Goal: Find specific page/section: Find specific page/section

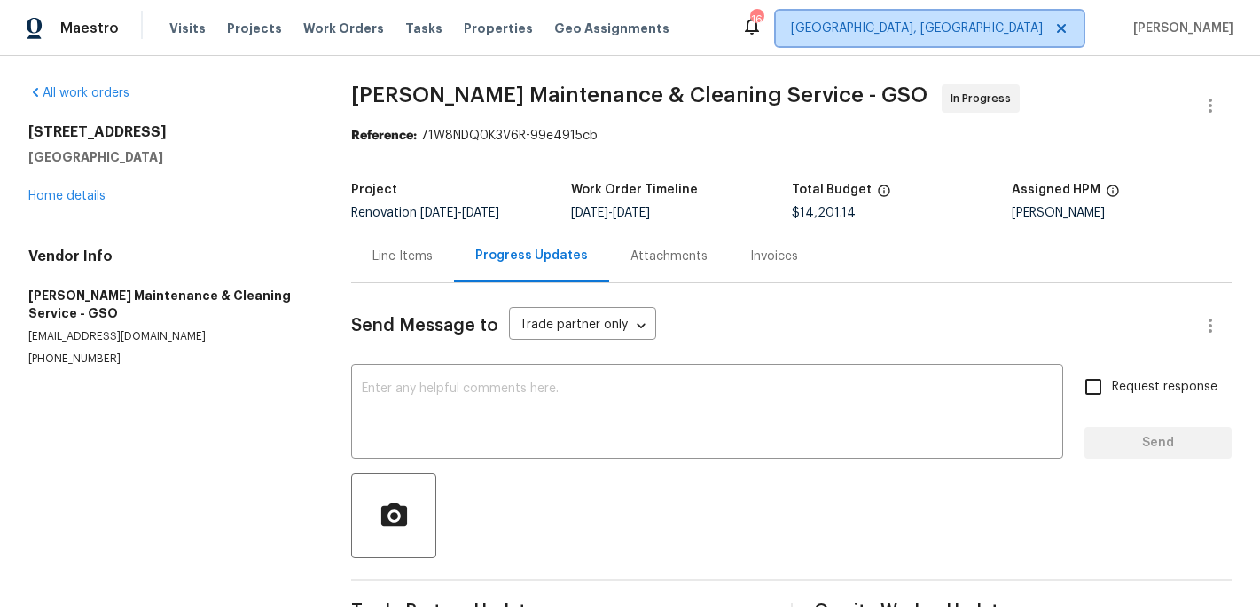
click at [1043, 28] on span "[GEOGRAPHIC_DATA], [GEOGRAPHIC_DATA]" at bounding box center [917, 29] width 252 height 18
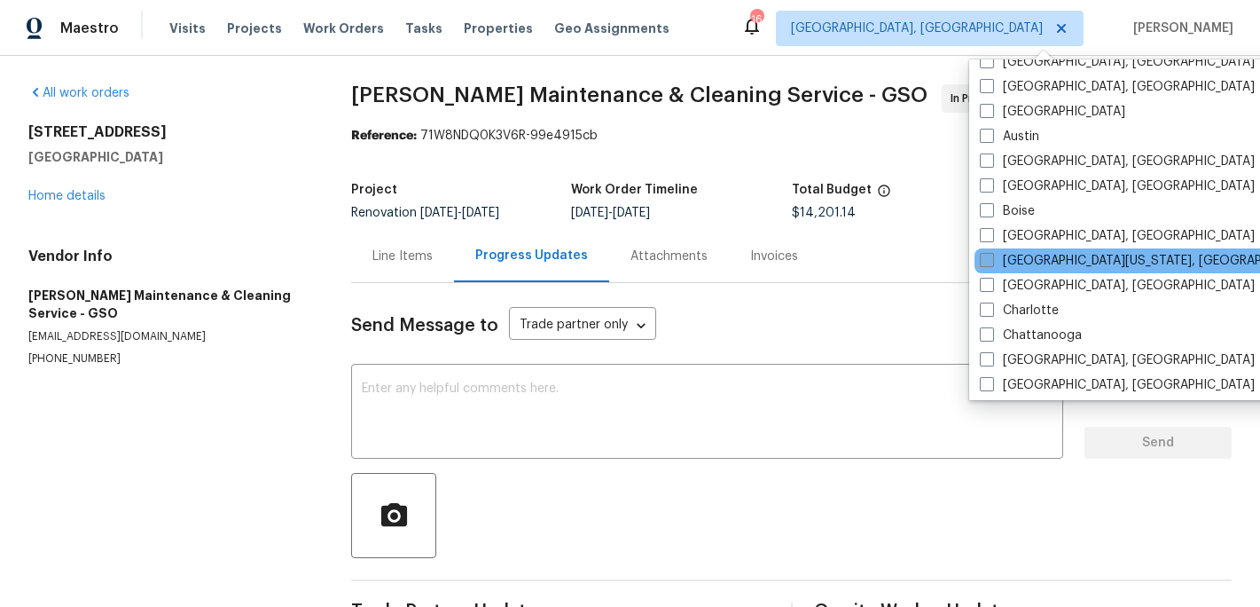
scroll to position [51, 0]
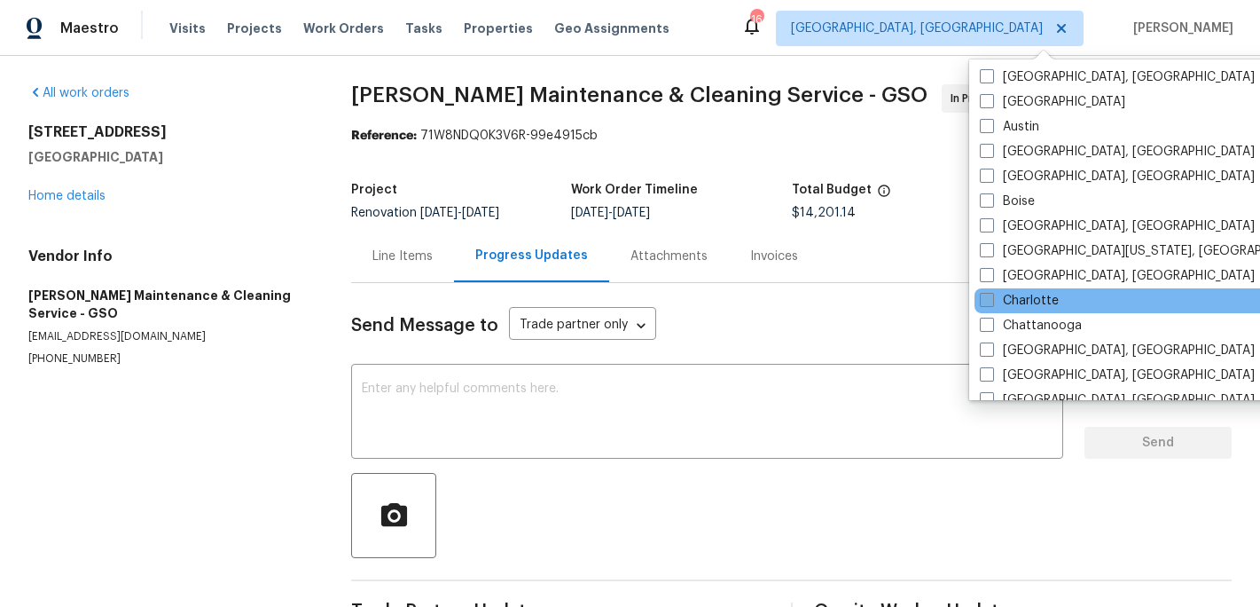
click at [1003, 302] on label "Charlotte" at bounding box center [1019, 301] width 79 height 18
click at [992, 302] on input "Charlotte" at bounding box center [986, 298] width 12 height 12
checkbox input "true"
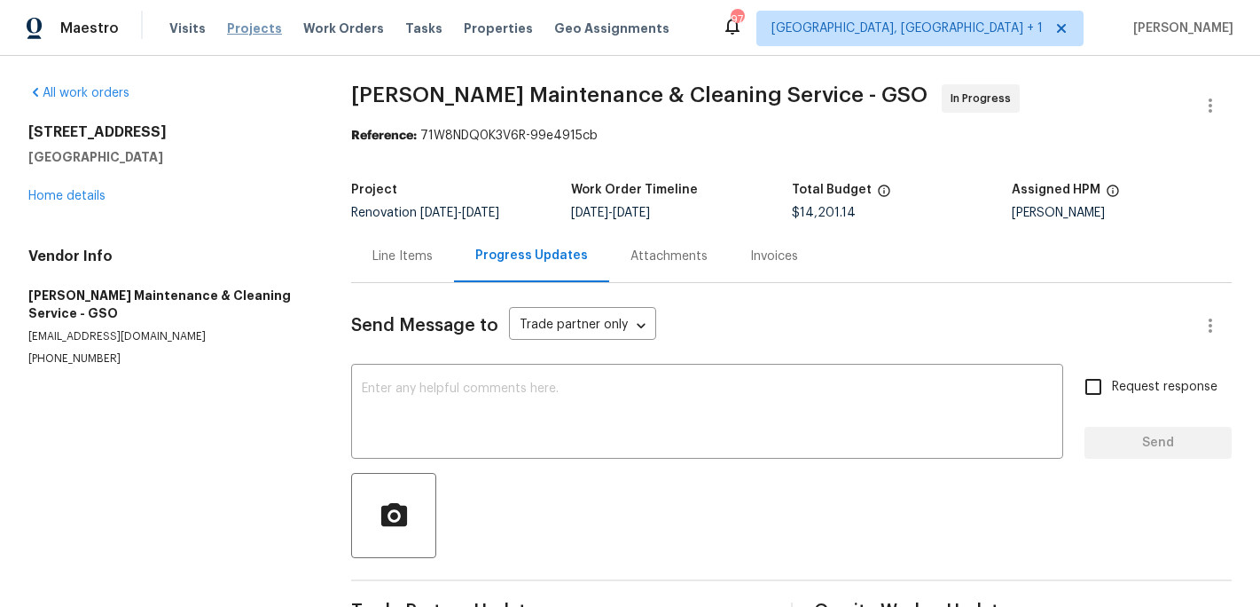
click at [243, 26] on span "Projects" at bounding box center [254, 29] width 55 height 18
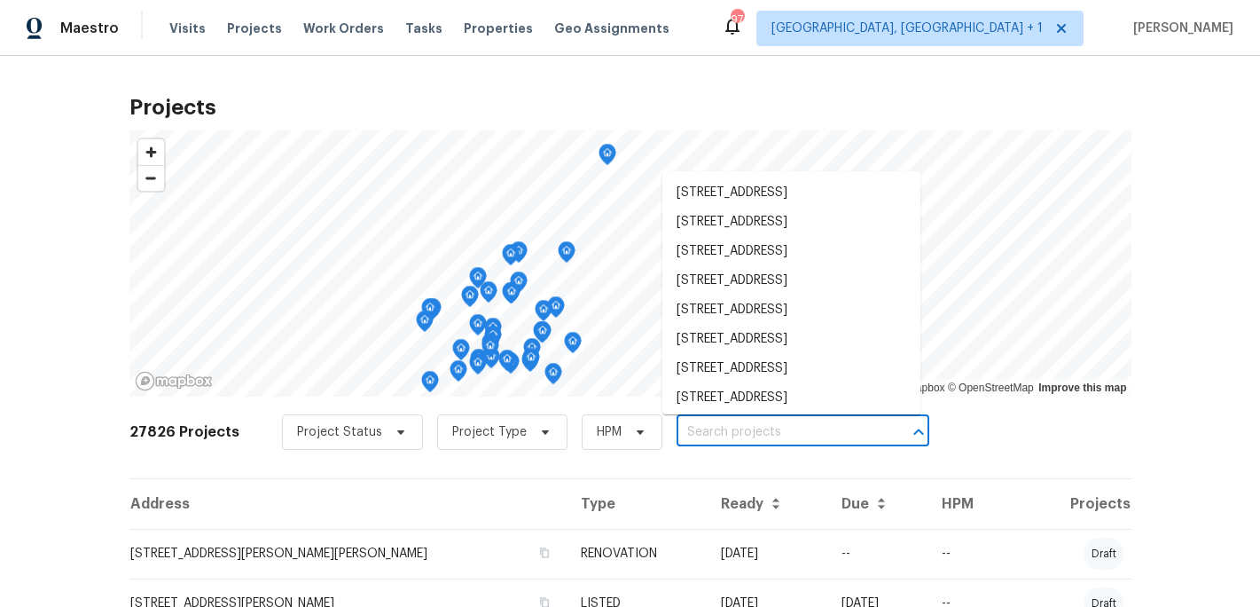
click at [679, 438] on input "text" at bounding box center [778, 432] width 203 height 27
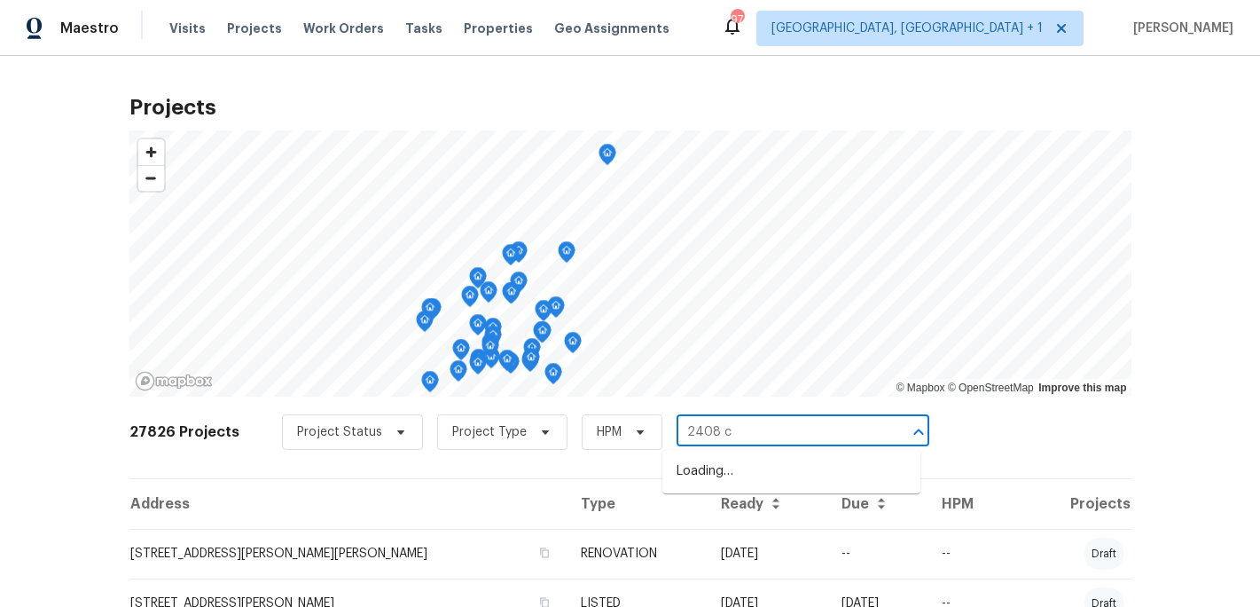
type input "2408 ca"
click at [741, 479] on li "2408 Cagle Ct, Gastonia, NC 28056" at bounding box center [792, 471] width 258 height 29
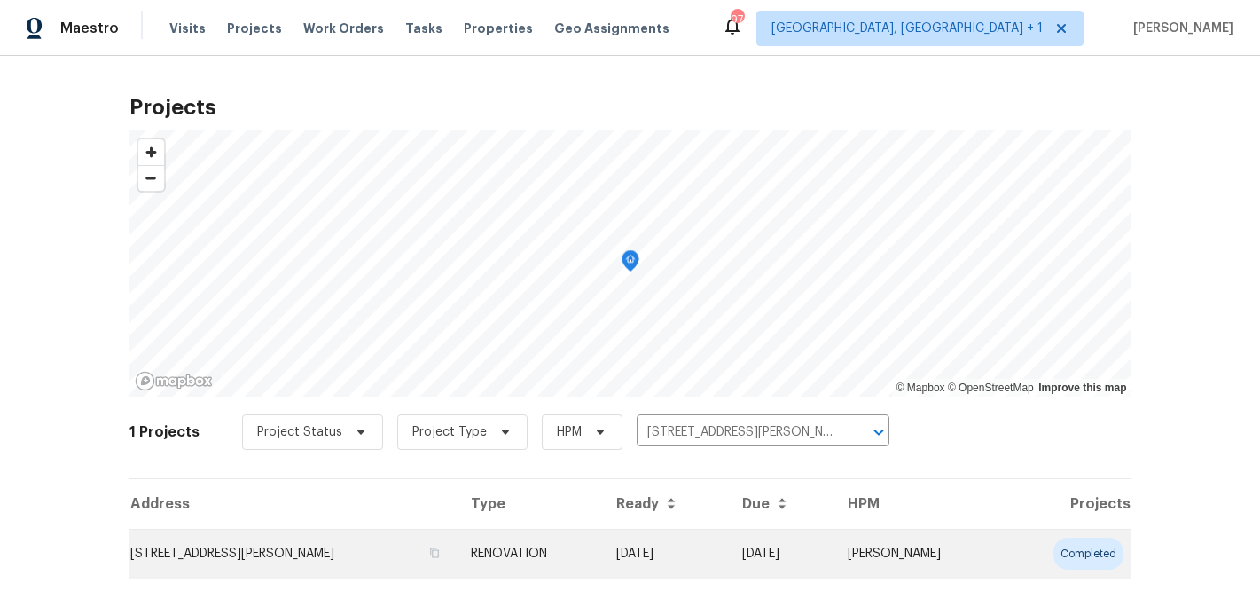
click at [518, 561] on td "RENOVATION" at bounding box center [529, 554] width 145 height 50
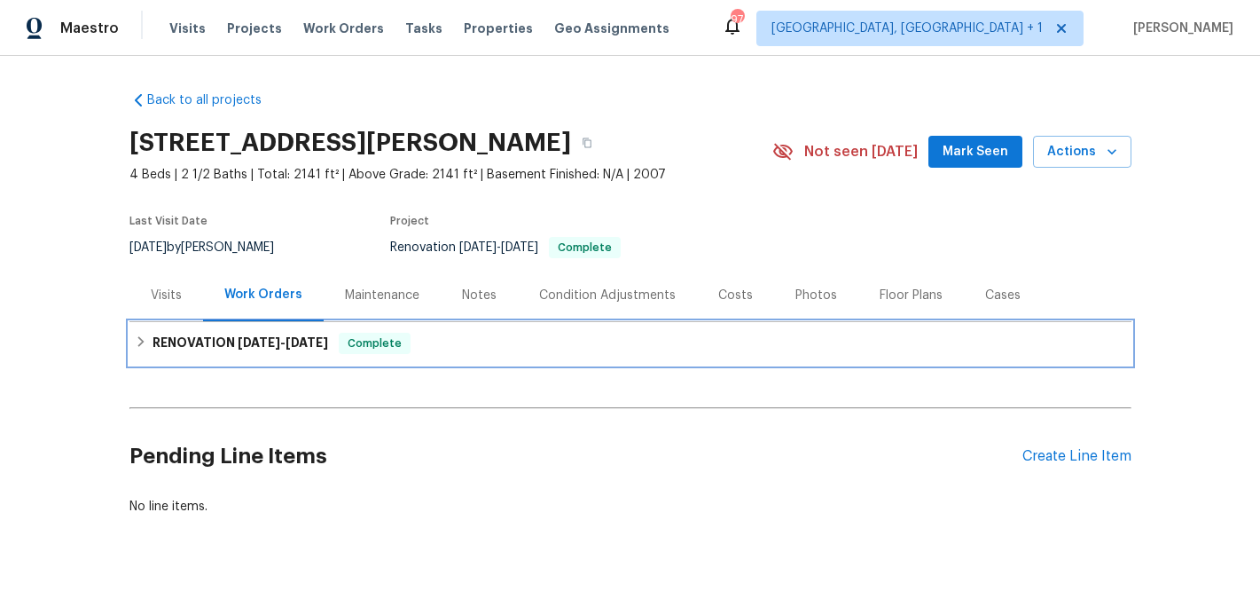
click at [247, 335] on h6 "RENOVATION 7/2/25 - 7/16/25" at bounding box center [241, 343] width 176 height 21
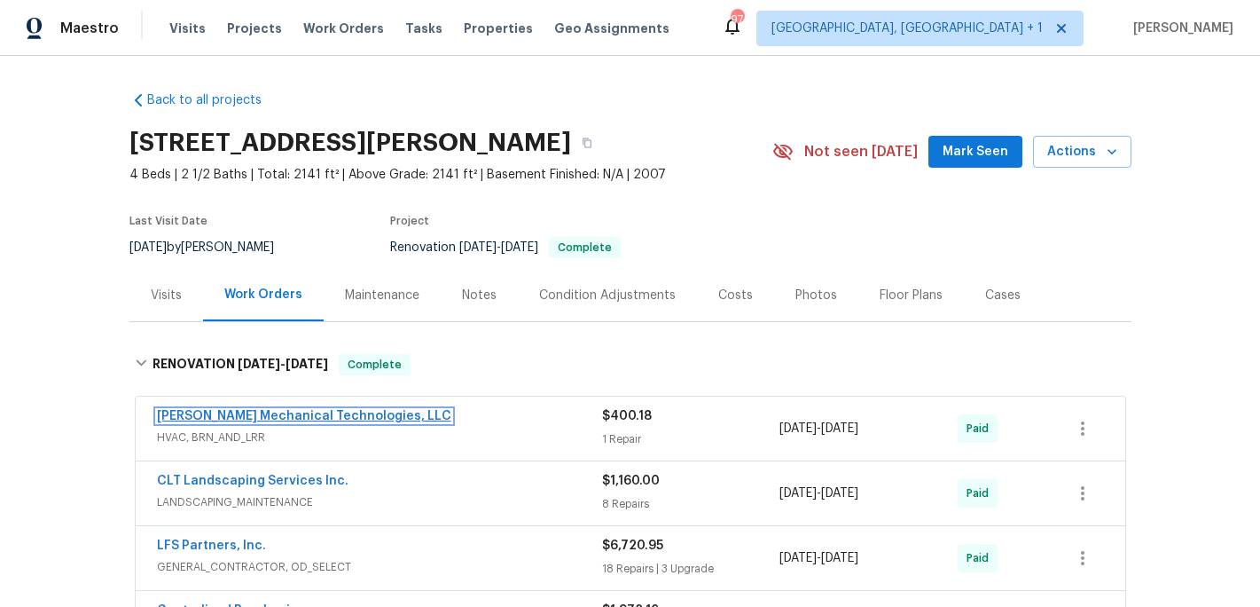
click at [273, 412] on link "Johnson's Mechanical Technologies, LLC" at bounding box center [304, 416] width 294 height 12
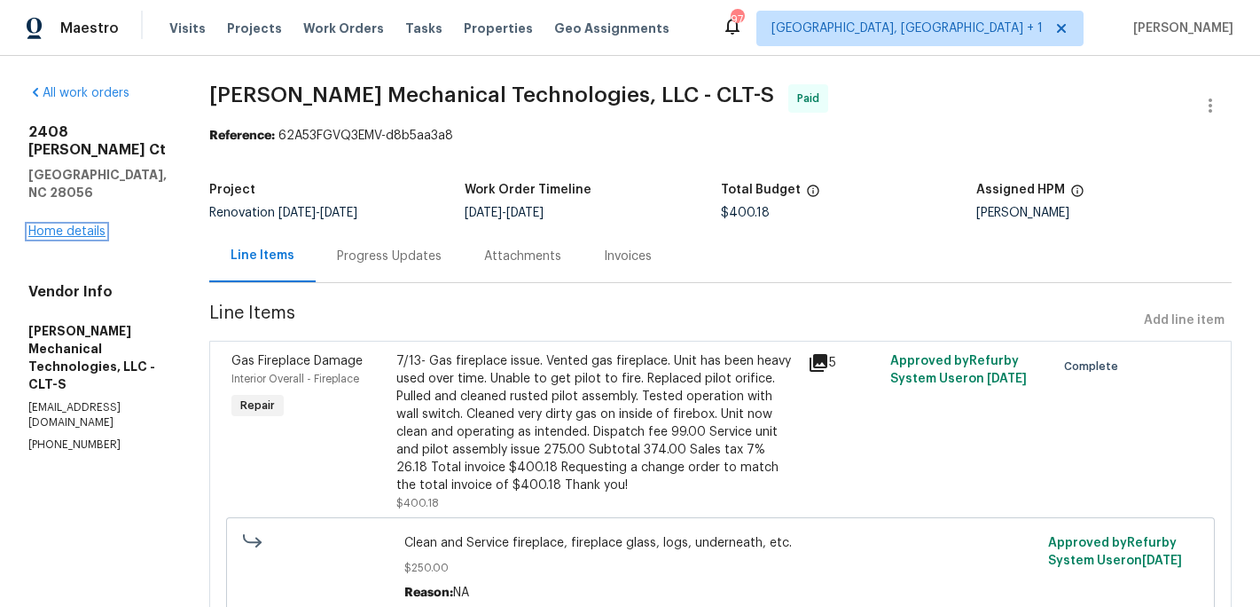
click at [95, 225] on link "Home details" at bounding box center [66, 231] width 77 height 12
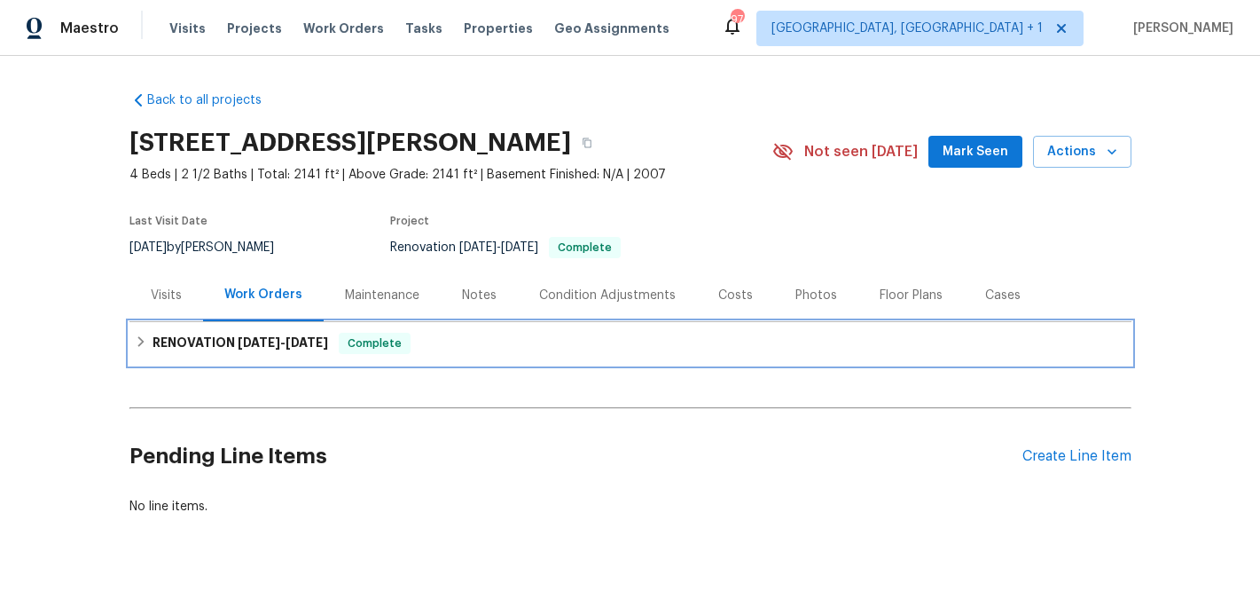
click at [216, 337] on h6 "RENOVATION 7/2/25 - 7/16/25" at bounding box center [241, 343] width 176 height 21
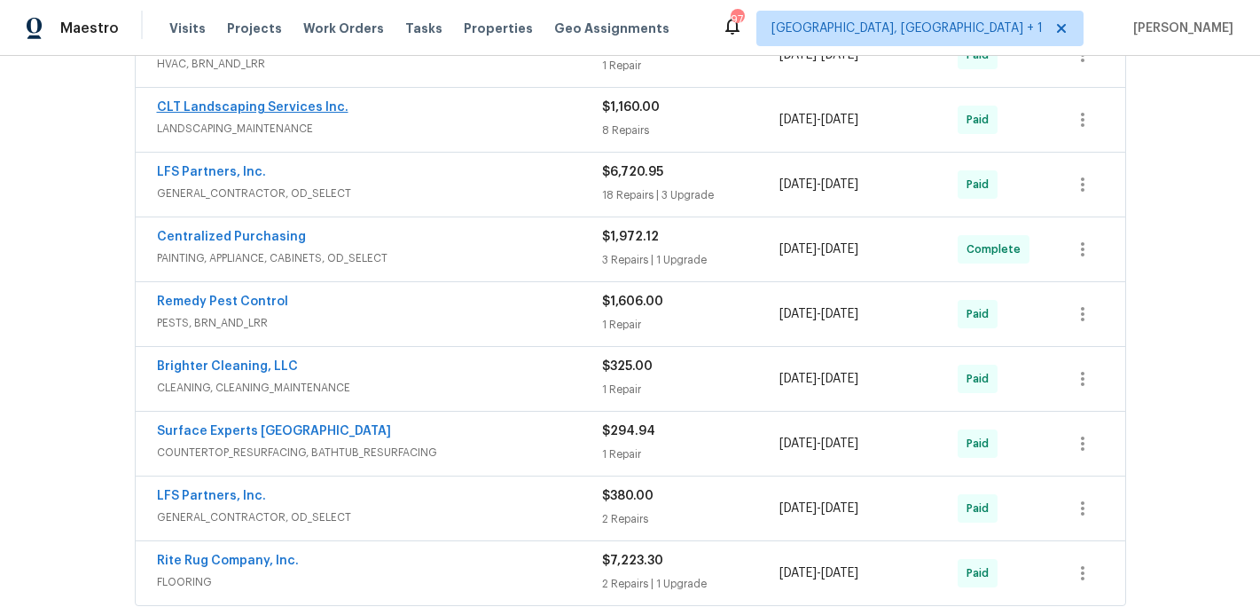
scroll to position [378, 0]
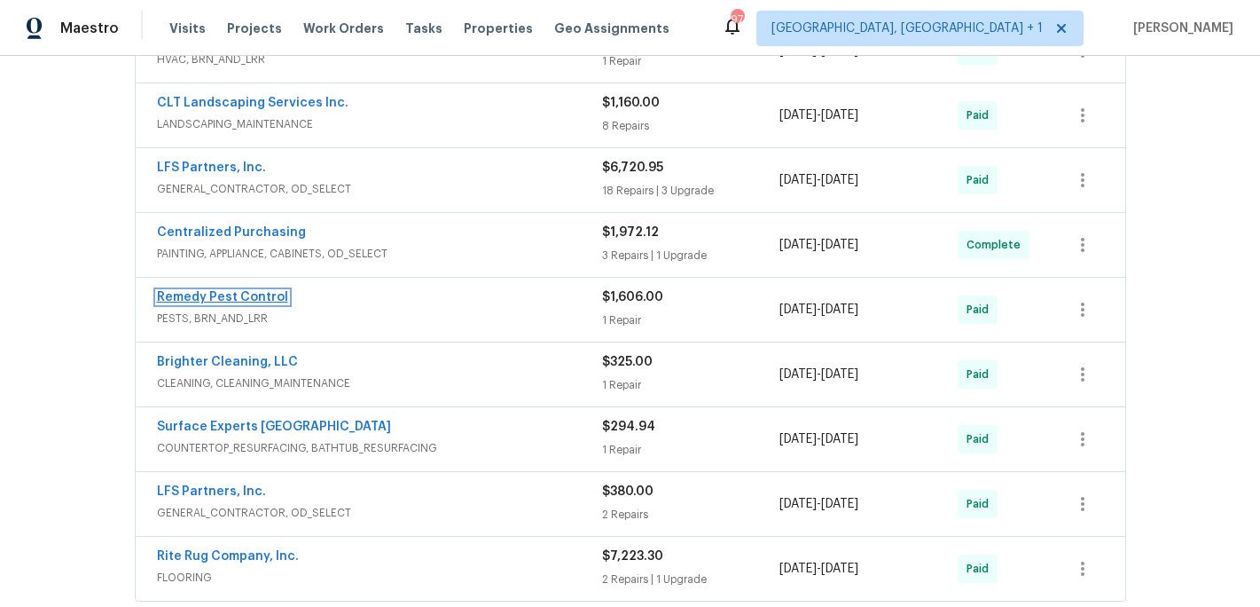
click at [213, 293] on link "Remedy Pest Control" at bounding box center [222, 297] width 131 height 12
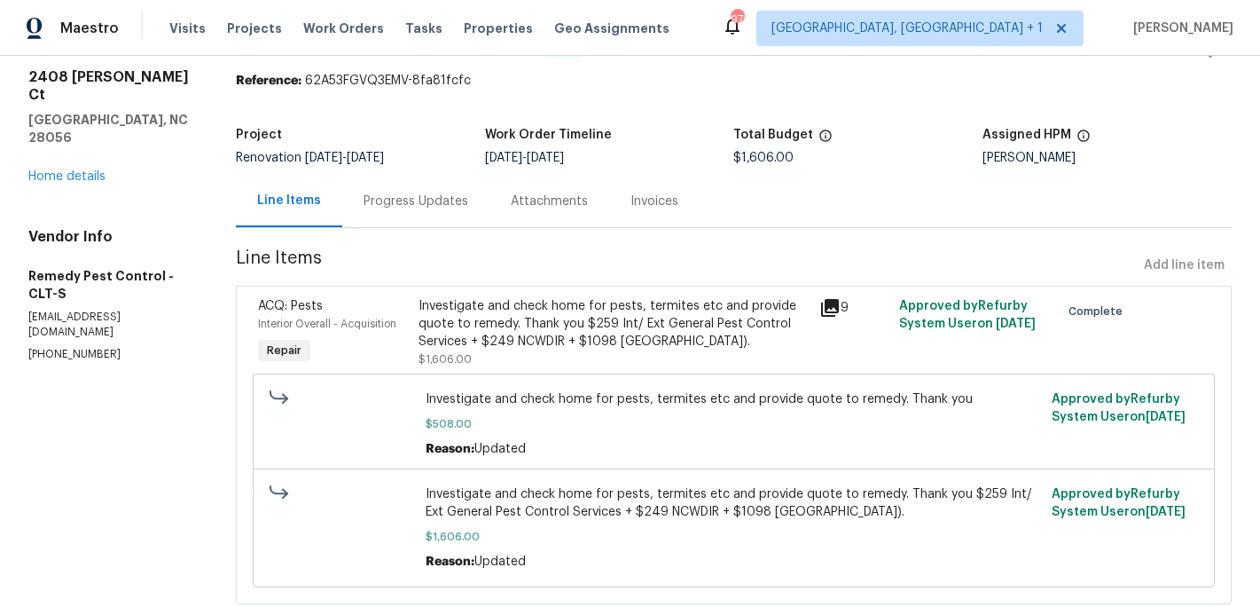
scroll to position [103, 0]
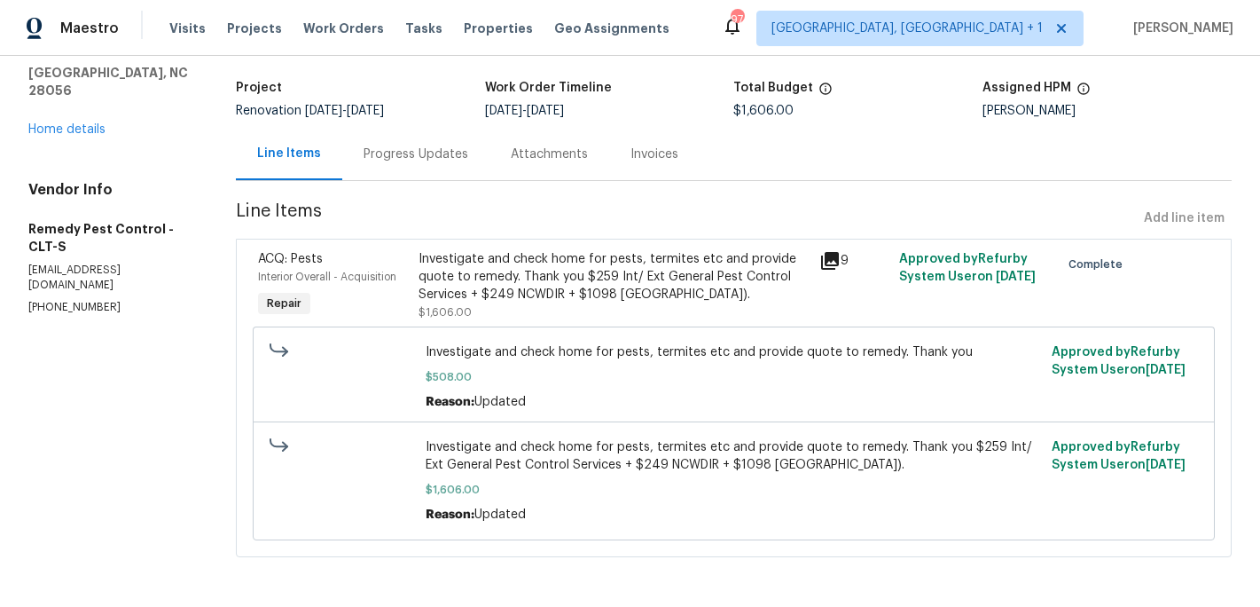
click at [295, 155] on div "Line Items" at bounding box center [289, 154] width 64 height 18
click at [86, 123] on link "Home details" at bounding box center [66, 129] width 77 height 12
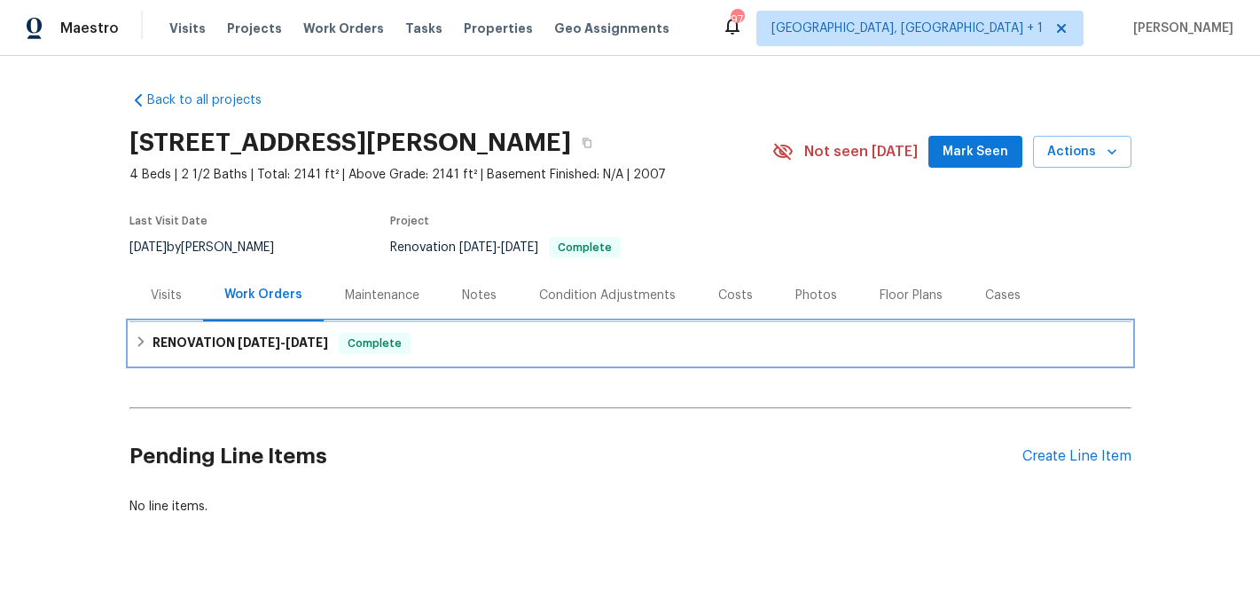
click at [224, 343] on h6 "RENOVATION 7/2/25 - 7/16/25" at bounding box center [241, 343] width 176 height 21
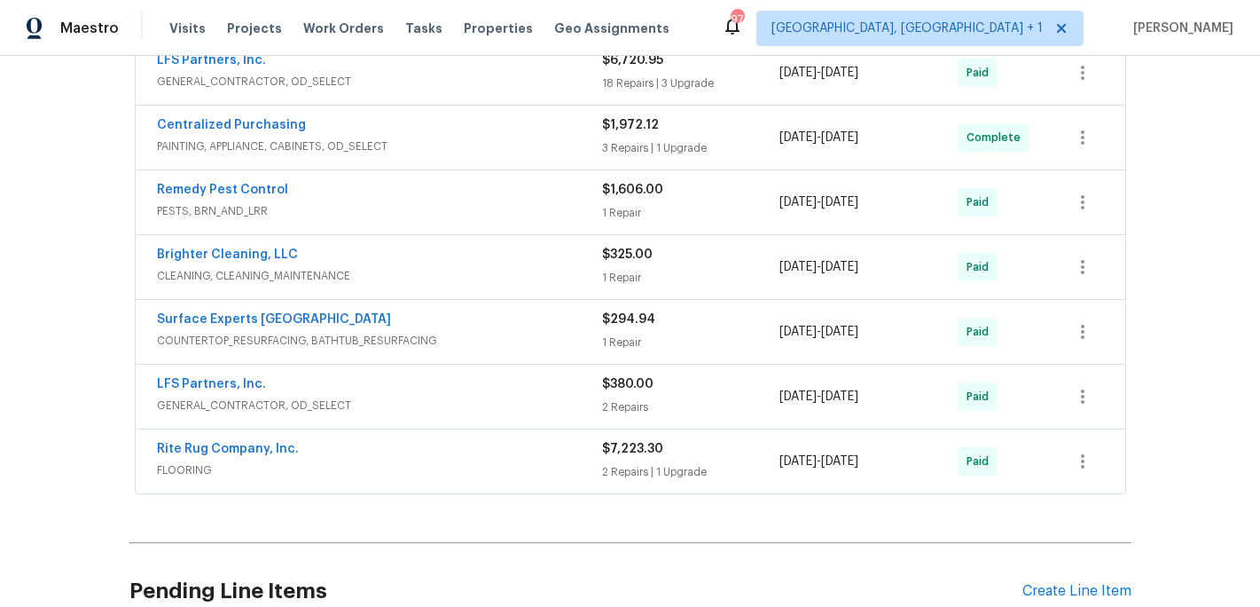
scroll to position [486, 0]
click at [232, 317] on link "Surface Experts South Charlotte" at bounding box center [274, 318] width 234 height 12
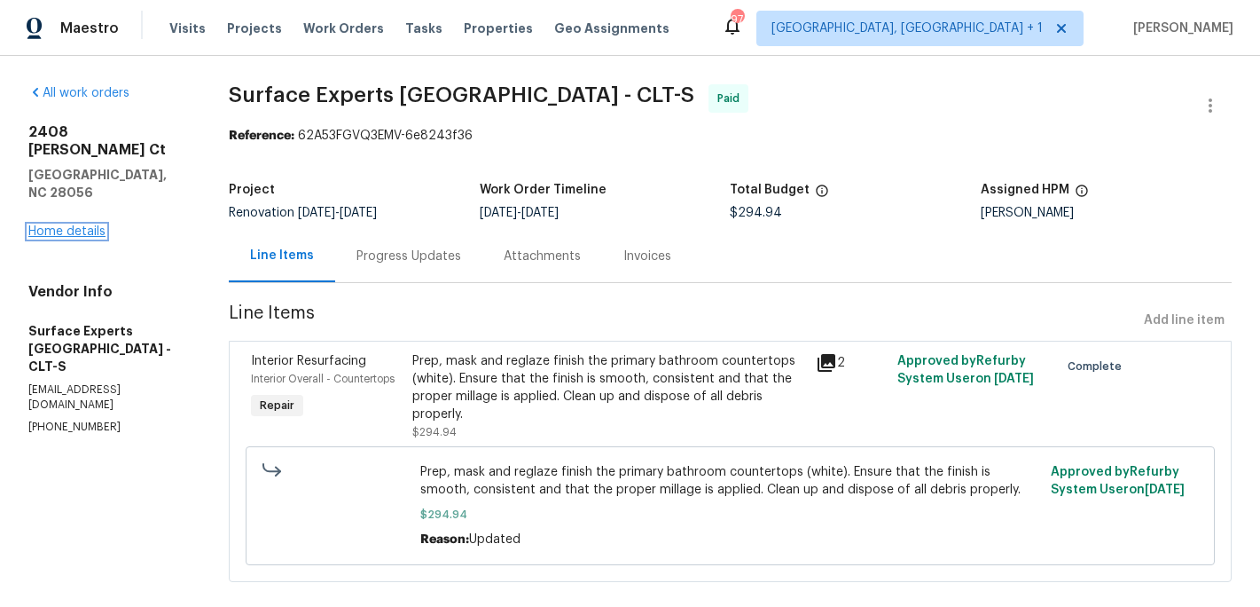
click at [90, 225] on link "Home details" at bounding box center [66, 231] width 77 height 12
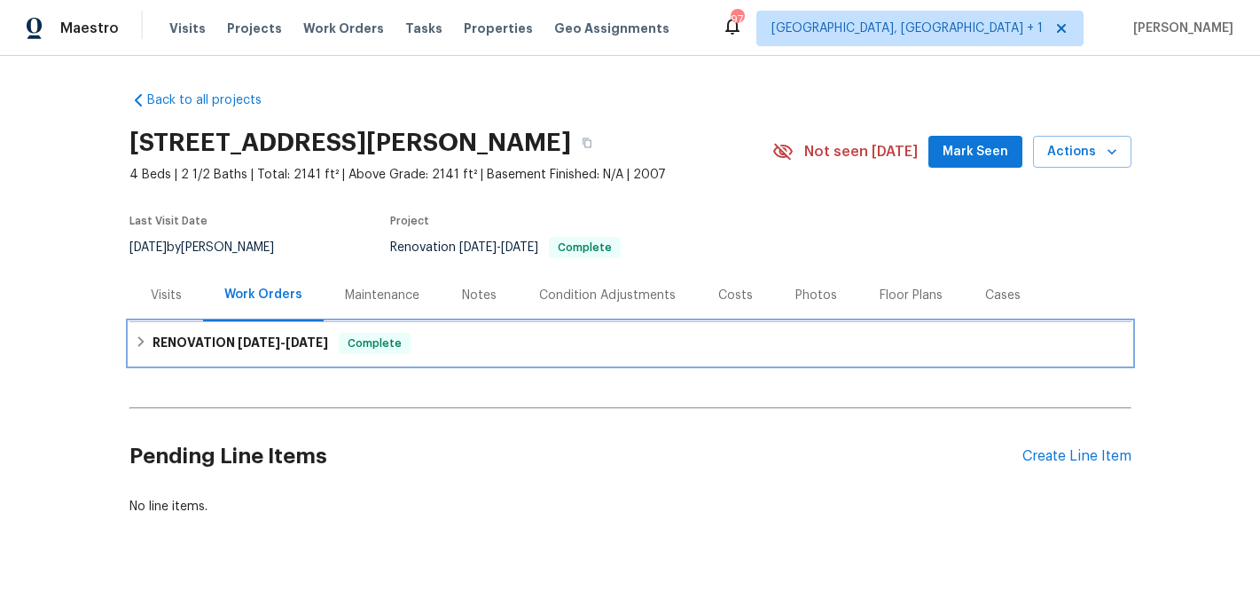
click at [239, 343] on span "7/2/25" at bounding box center [259, 342] width 43 height 12
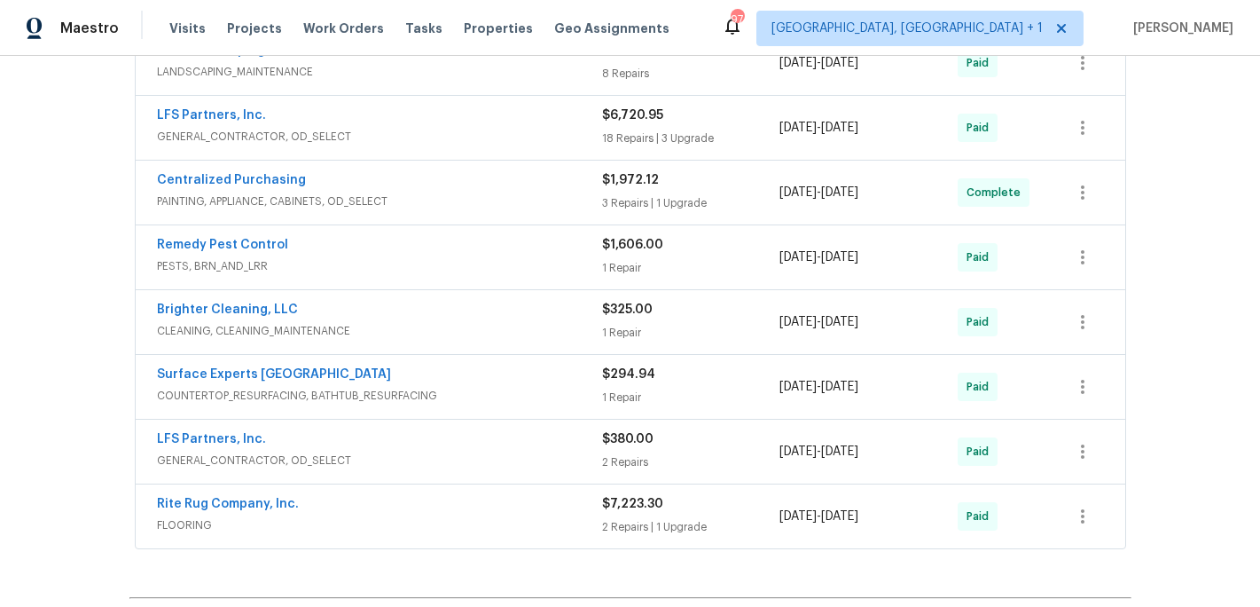
scroll to position [429, 0]
click at [224, 118] on link "LFS Partners, Inc." at bounding box center [211, 116] width 109 height 12
